Goal: Task Accomplishment & Management: Use online tool/utility

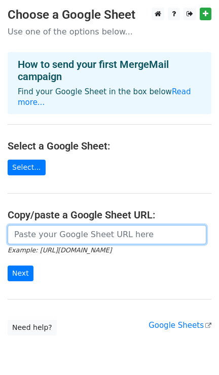
click at [111, 225] on input "url" at bounding box center [107, 234] width 198 height 19
paste input "https://docs.google.com/spreadsheets/d/1PktRQ-ApGS0SnJ26LC3MvKJwnXnd85_net7g0mC…"
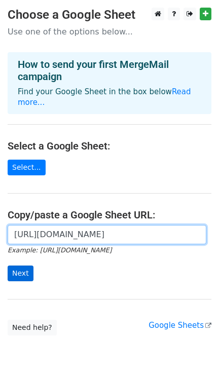
type input "https://docs.google.com/spreadsheets/d/1PktRQ-ApGS0SnJ26LC3MvKJwnXnd85_net7g0mC…"
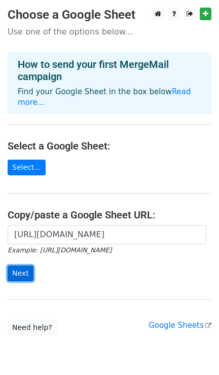
scroll to position [0, 0]
click at [26, 265] on input "Next" at bounding box center [21, 273] width 26 height 16
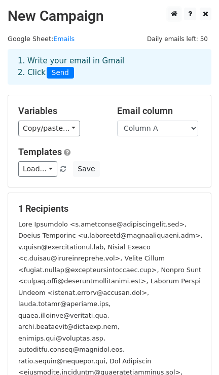
click at [173, 13] on icon at bounding box center [174, 13] width 7 height 7
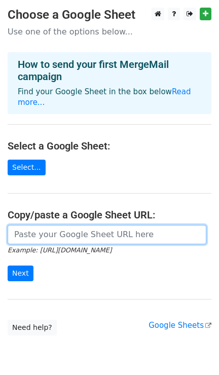
click at [39, 228] on input "url" at bounding box center [107, 234] width 198 height 19
paste input "https://docs.google.com/spreadsheets/d/1PktRQ-ApGS0SnJ26LC3MvKJwnXnd85_net7g0mC…"
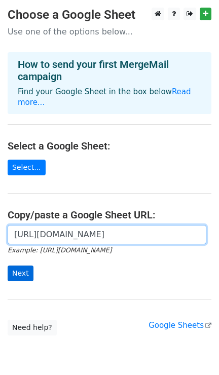
type input "https://docs.google.com/spreadsheets/d/1PktRQ-ApGS0SnJ26LC3MvKJwnXnd85_net7g0mC…"
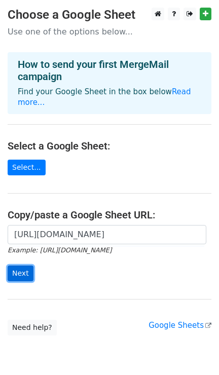
click at [23, 265] on input "Next" at bounding box center [21, 273] width 26 height 16
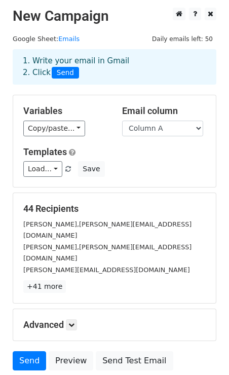
scroll to position [58, 0]
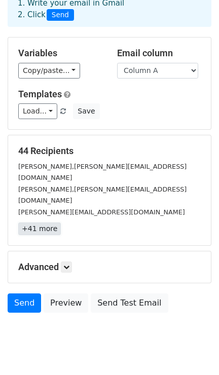
click at [42, 222] on link "+41 more" at bounding box center [39, 228] width 43 height 13
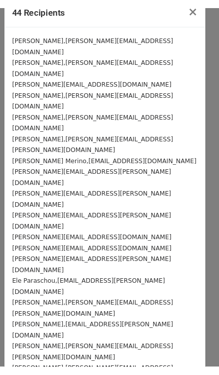
scroll to position [0, 0]
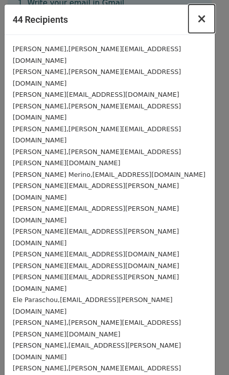
click at [196, 21] on span "×" at bounding box center [201, 19] width 10 height 14
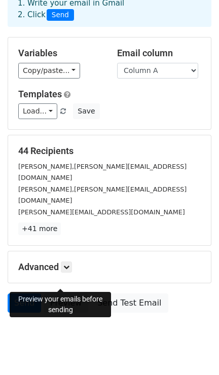
click at [67, 293] on link "Preview" at bounding box center [66, 302] width 45 height 19
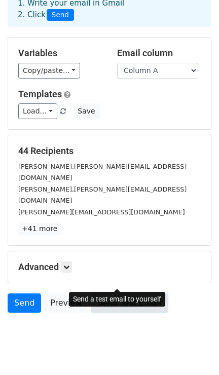
click at [118, 293] on link "Send Test Email" at bounding box center [129, 302] width 77 height 19
click at [129, 293] on link "Send Test Email" at bounding box center [129, 302] width 77 height 19
click at [116, 293] on link "Send Test Email" at bounding box center [129, 302] width 77 height 19
click at [132, 293] on link "Send Test Email" at bounding box center [129, 302] width 77 height 19
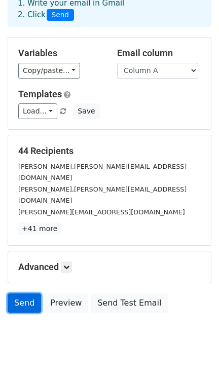
click at [26, 293] on link "Send" at bounding box center [24, 302] width 33 height 19
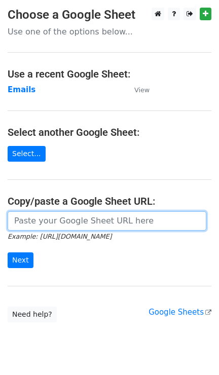
click at [64, 220] on input "url" at bounding box center [107, 220] width 198 height 19
paste input "[URL][DOMAIN_NAME]"
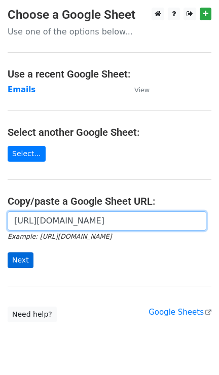
type input "[URL][DOMAIN_NAME]"
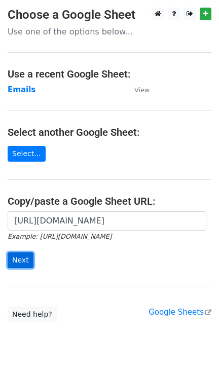
click at [24, 260] on input "Next" at bounding box center [21, 260] width 26 height 16
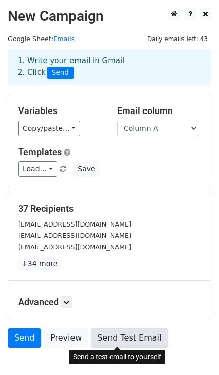
click at [113, 334] on link "Send Test Email" at bounding box center [129, 337] width 77 height 19
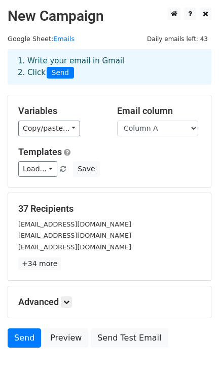
click at [68, 234] on small "[PERSON_NAME][EMAIL_ADDRESS][DOMAIN_NAME]" at bounding box center [74, 235] width 113 height 8
click at [36, 256] on div "37 Recipients c.bresnahan@radicalstorage.com m.gagliardi@radicalstorage.com h.f…" at bounding box center [109, 236] width 182 height 67
click at [38, 262] on link "+34 more" at bounding box center [39, 263] width 43 height 13
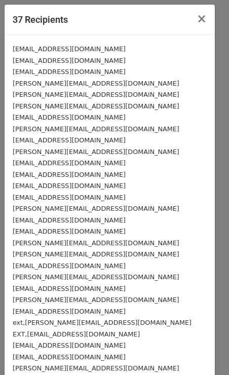
click at [85, 114] on small "eleftheria.paraschou@allclearinsurance.com" at bounding box center [69, 117] width 113 height 8
click at [43, 62] on small "m.gagliardi@radicalstorage.com" at bounding box center [69, 61] width 113 height 8
click at [45, 72] on small "h.fuhner@radicalstorage.com" at bounding box center [69, 72] width 113 height 8
click at [196, 20] on span "×" at bounding box center [201, 19] width 10 height 14
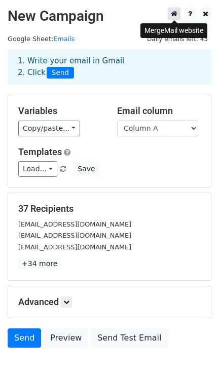
click at [171, 13] on link at bounding box center [174, 14] width 13 height 13
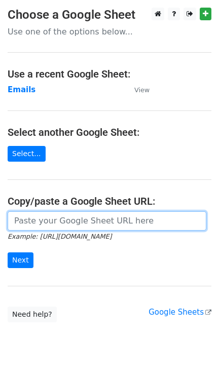
click at [47, 211] on input "url" at bounding box center [107, 220] width 198 height 19
paste input "[URL][DOMAIN_NAME]"
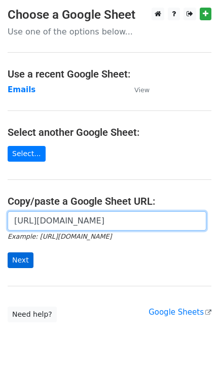
type input "[URL][DOMAIN_NAME]"
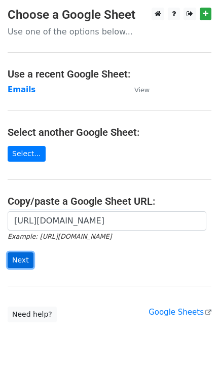
click at [20, 256] on input "Next" at bounding box center [21, 260] width 26 height 16
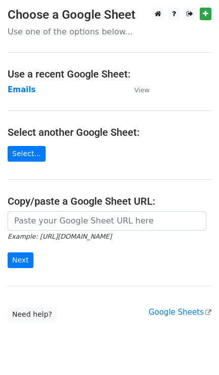
click at [21, 96] on main "Choose a Google Sheet Use one of the options below... Use a recent Google Sheet…" at bounding box center [109, 165] width 219 height 314
click at [17, 89] on strong "Emails" at bounding box center [22, 89] width 28 height 9
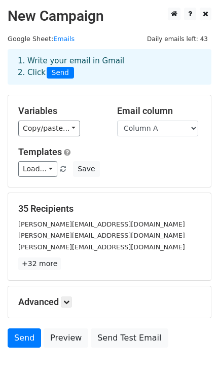
scroll to position [7, 0]
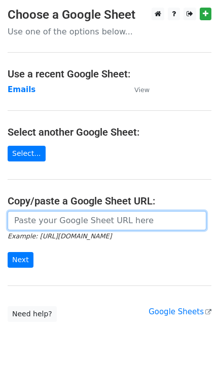
click at [72, 227] on input "url" at bounding box center [107, 220] width 198 height 19
paste input "https://docs.google.com/spreadsheets/d/1PktRQ-ApGS0SnJ26LC3MvKJwnXnd85_net7g0mC…"
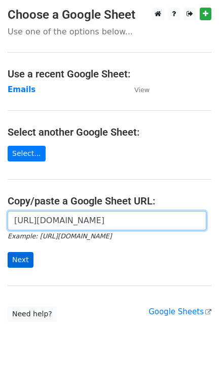
type input "https://docs.google.com/spreadsheets/d/1PktRQ-ApGS0SnJ26LC3MvKJwnXnd85_net7g0mC…"
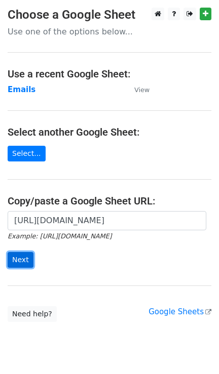
click at [15, 261] on input "Next" at bounding box center [21, 260] width 26 height 16
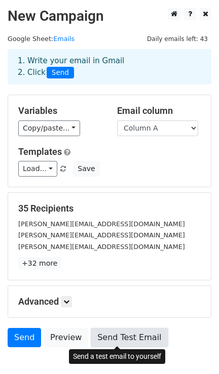
click at [132, 331] on link "Send Test Email" at bounding box center [129, 337] width 77 height 19
